Goal: Transaction & Acquisition: Purchase product/service

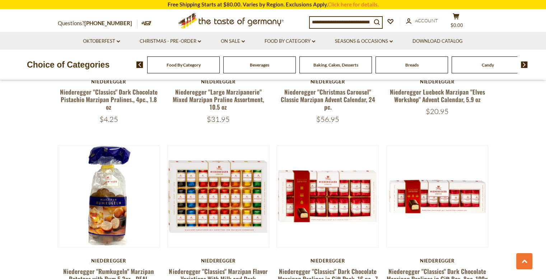
scroll to position [1113, 0]
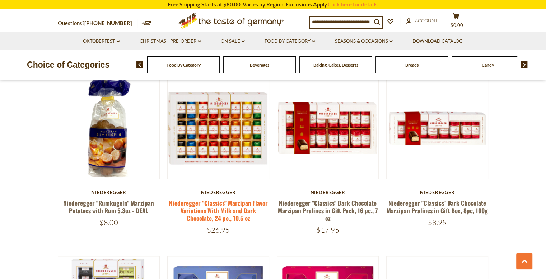
click at [186, 200] on link "Niederegger "Classics" Marzipan Flavor Variations With Milk and Dark Chocolate,…" at bounding box center [218, 210] width 99 height 24
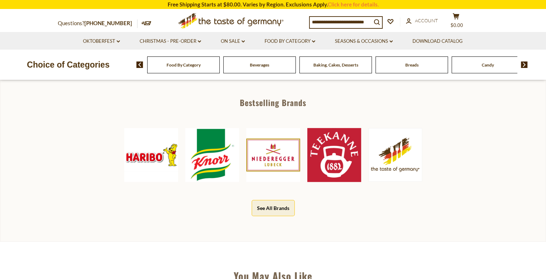
scroll to position [72, 0]
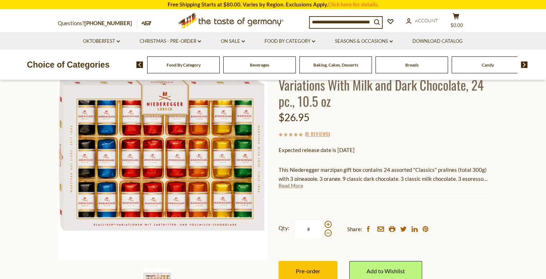
click at [298, 189] on link "Read More" at bounding box center [291, 185] width 24 height 7
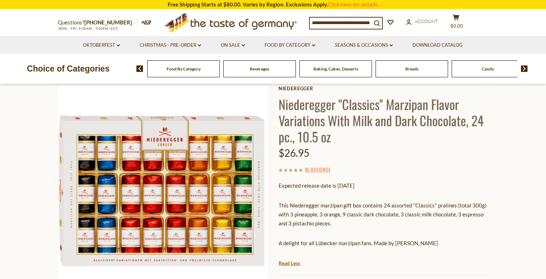
scroll to position [0, 0]
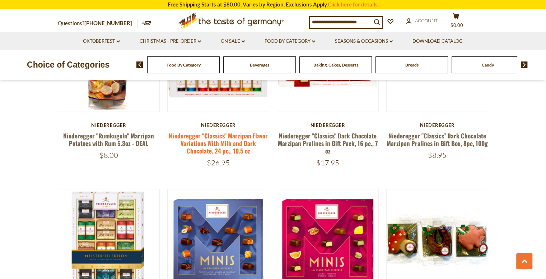
scroll to position [1149, 0]
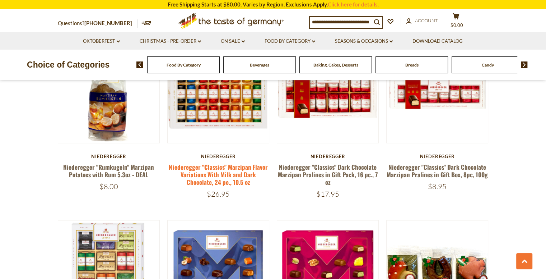
click at [214, 162] on link "Niederegger "Classics" Marzipan Flavor Variations With Milk and Dark Chocolate,…" at bounding box center [218, 174] width 99 height 24
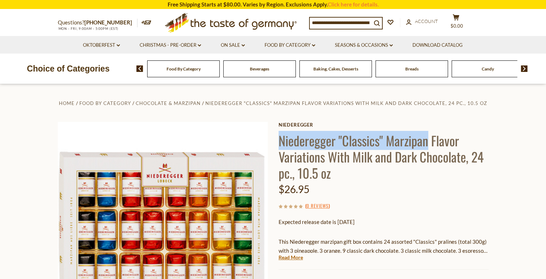
drag, startPoint x: 279, startPoint y: 144, endPoint x: 425, endPoint y: 148, distance: 146.9
click at [425, 148] on h1 "Niederegger "Classics" Marzipan Flavor Variations With Milk and Dark Chocolate,…" at bounding box center [384, 156] width 210 height 48
copy h1 "Niederegger "Classics" Marzipan"
